Goal: Find specific page/section: Find specific page/section

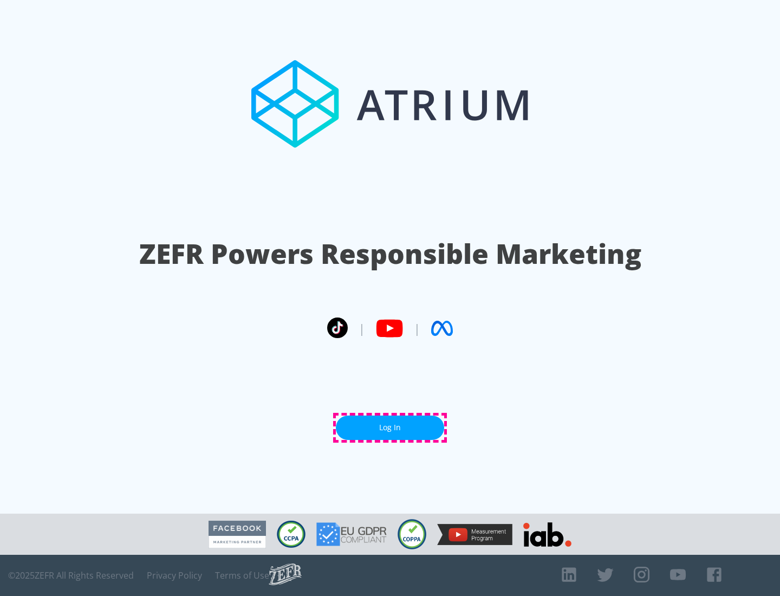
click at [390, 428] on link "Log In" at bounding box center [390, 428] width 108 height 24
